Goal: Information Seeking & Learning: Learn about a topic

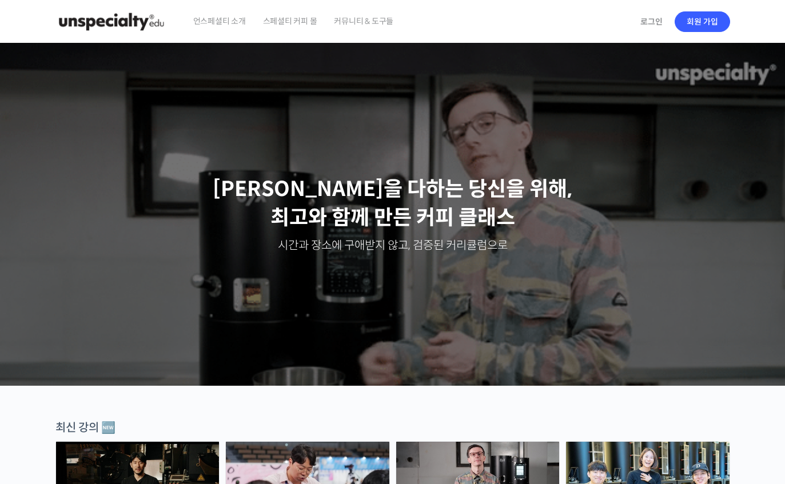
click at [657, 19] on link "로그인" at bounding box center [651, 22] width 36 height 26
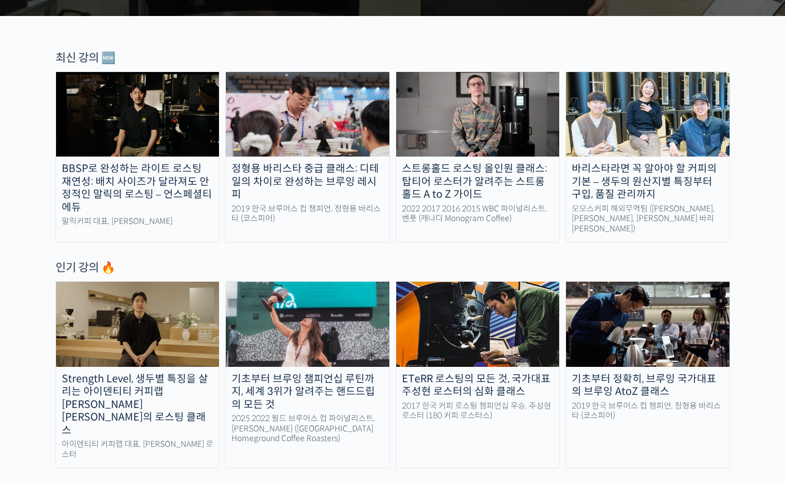
scroll to position [370, 0]
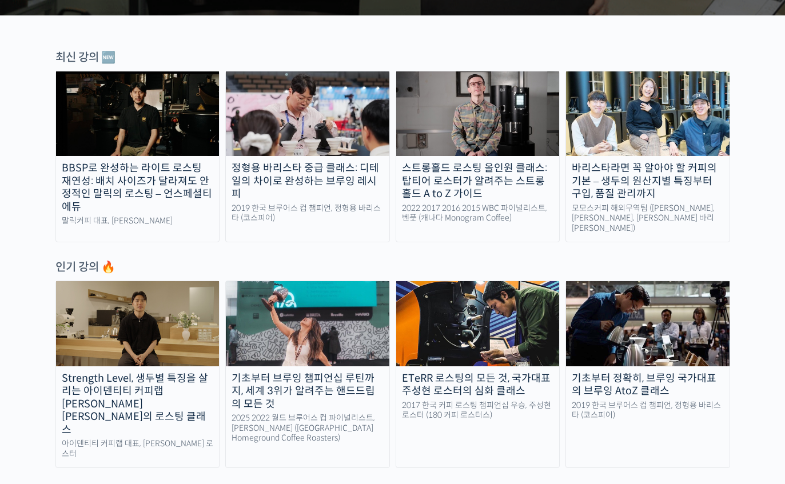
click at [308, 402] on link "기초부터 브루잉 챔피언십 루틴까지, 세계 3위가 알려주는 핸드드립의 모든 것 2025 2022 월드 브루어스 컵 파이널리스트, 엘리샤 탄 (싱…" at bounding box center [307, 374] width 165 height 187
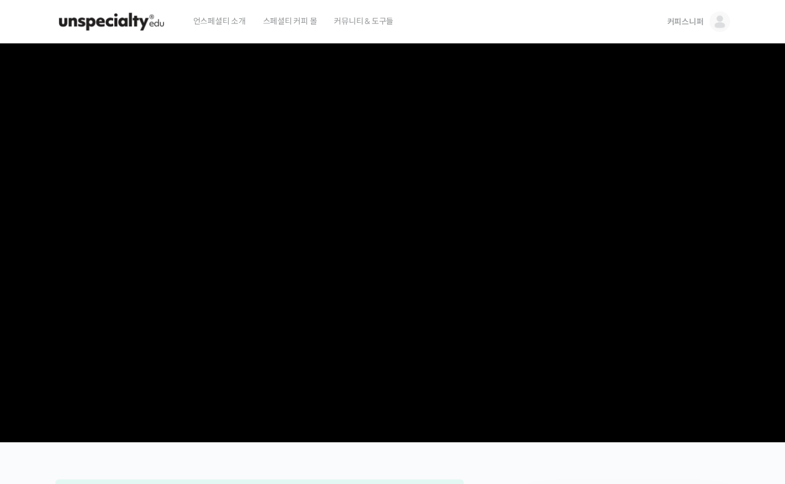
click at [781, 322] on section at bounding box center [392, 242] width 785 height 399
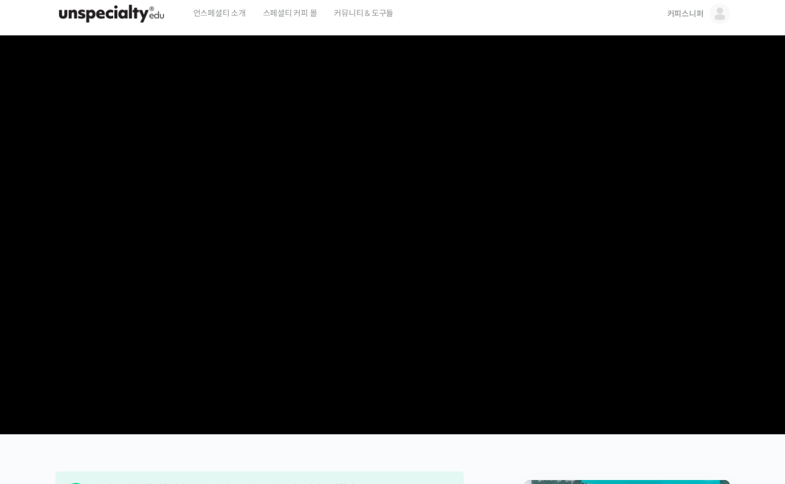
scroll to position [9, 0]
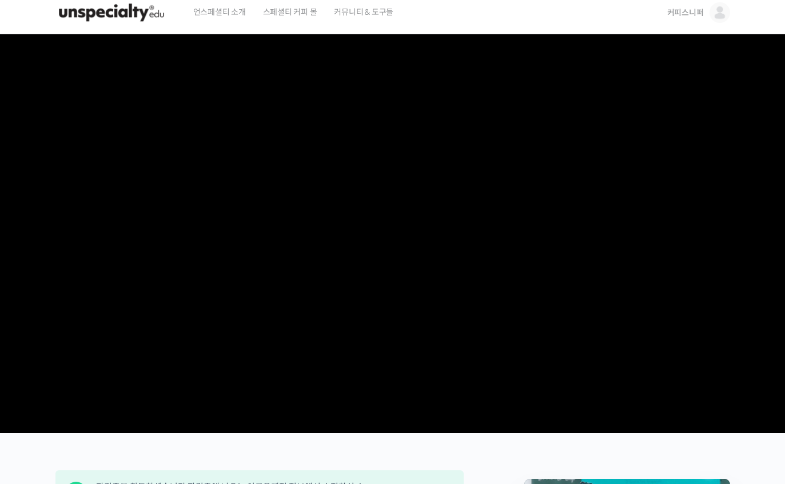
click at [715, 16] on img at bounding box center [719, 12] width 21 height 21
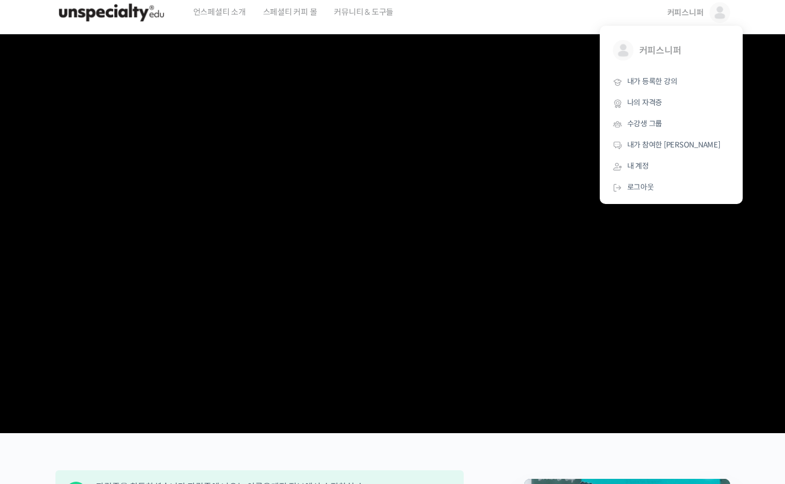
click at [651, 98] on span "나의 자격증" at bounding box center [644, 103] width 35 height 10
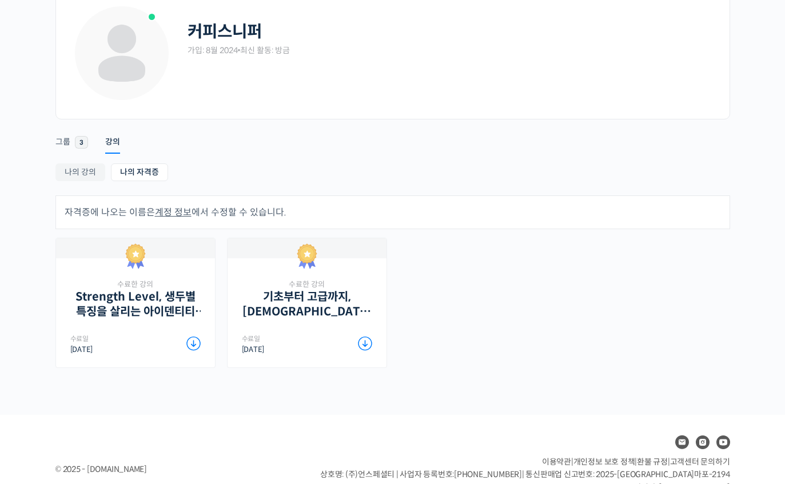
scroll to position [66, 0]
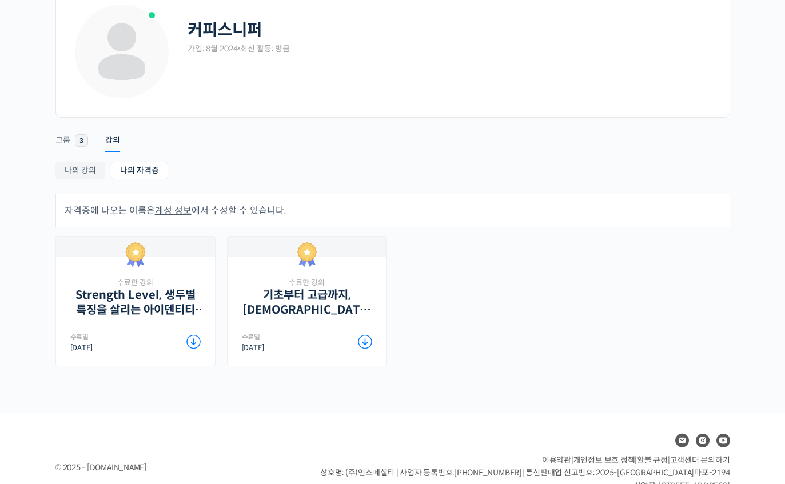
click at [86, 175] on link "나의 강의" at bounding box center [80, 171] width 50 height 18
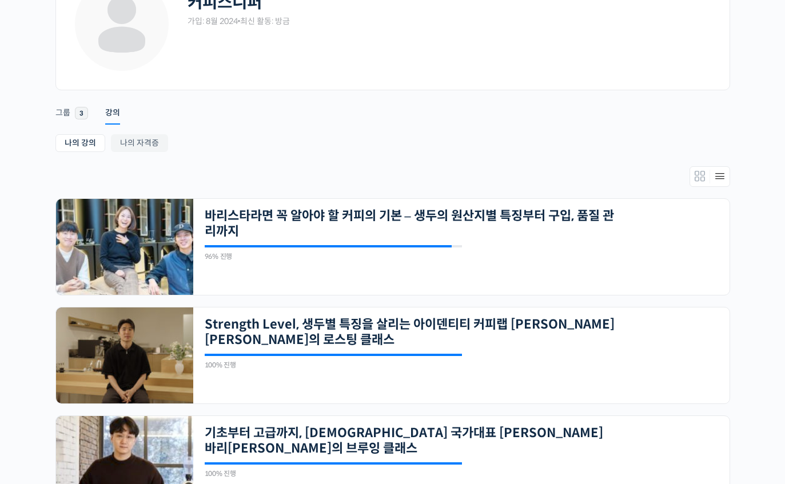
scroll to position [95, 0]
click at [149, 141] on link "나의 자격증" at bounding box center [139, 143] width 57 height 18
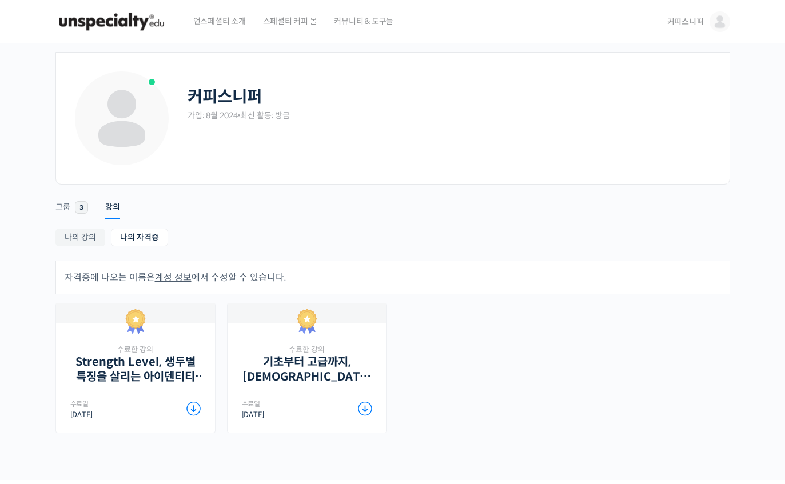
click at [716, 29] on img at bounding box center [719, 21] width 21 height 21
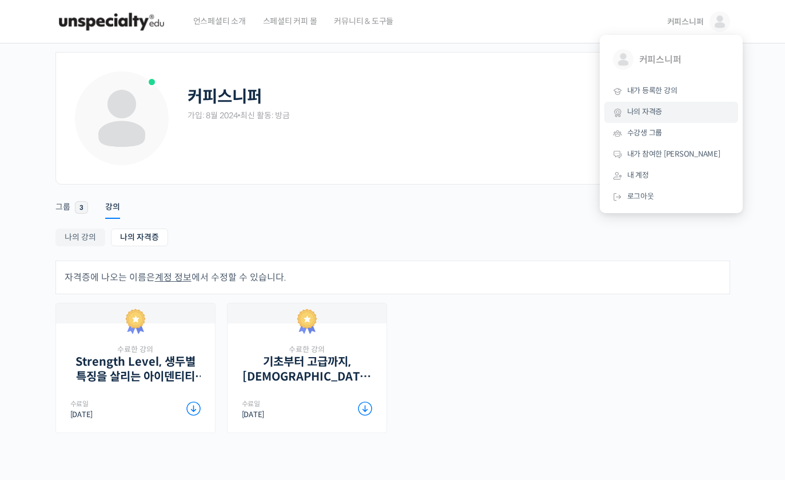
click at [119, 30] on img at bounding box center [111, 22] width 112 height 34
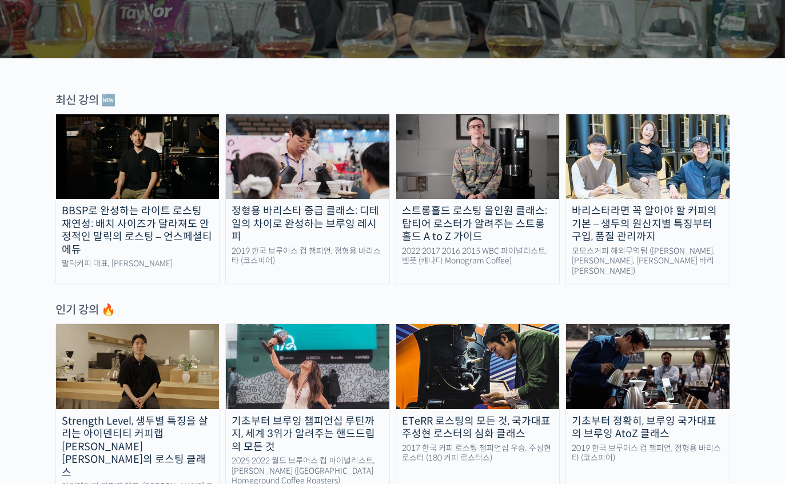
scroll to position [365, 0]
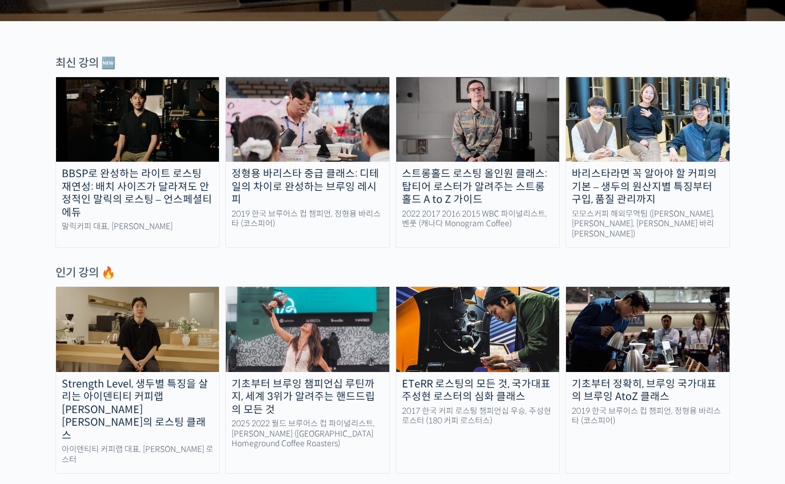
click at [345, 398] on div "기초부터 브루잉 챔피언십 루틴까지, 세계 3위가 알려주는 핸드드립의 모든 것" at bounding box center [307, 397] width 163 height 39
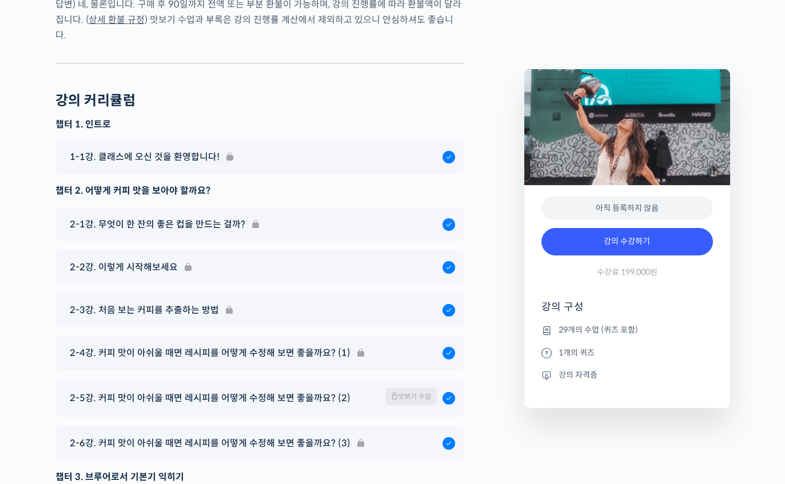
scroll to position [5687, 0]
click at [324, 388] on div "2-5강. 커피 맛이 아쉬울 때면 레시피를 어떻게 수정해 보면 좋을까요? (2) 맛보기 수업" at bounding box center [253, 398] width 378 height 20
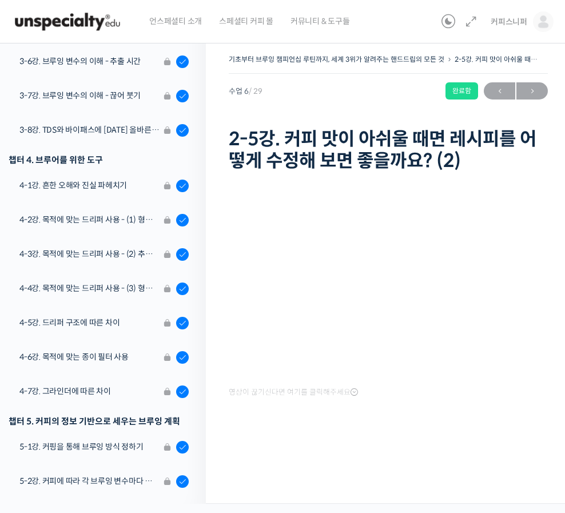
click at [15, 484] on html "언스페셜티 소개 스페셜티 커피 몰 커뮤니티 & 도구들 커피스니퍼 커피스니퍼 @koffeesnif1724300031 내가 등록한 강의 나의 자격…" at bounding box center [282, 256] width 565 height 513
